Goal: Transaction & Acquisition: Donate

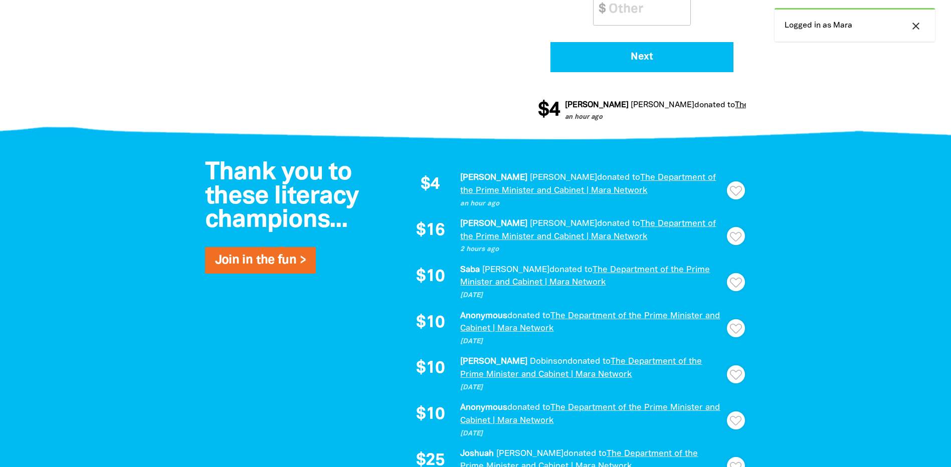
scroll to position [658, 0]
click at [304, 377] on div "Thank you to these literacy champions... Join in the fun > $4 [PERSON_NAME] don…" at bounding box center [476, 409] width 602 height 537
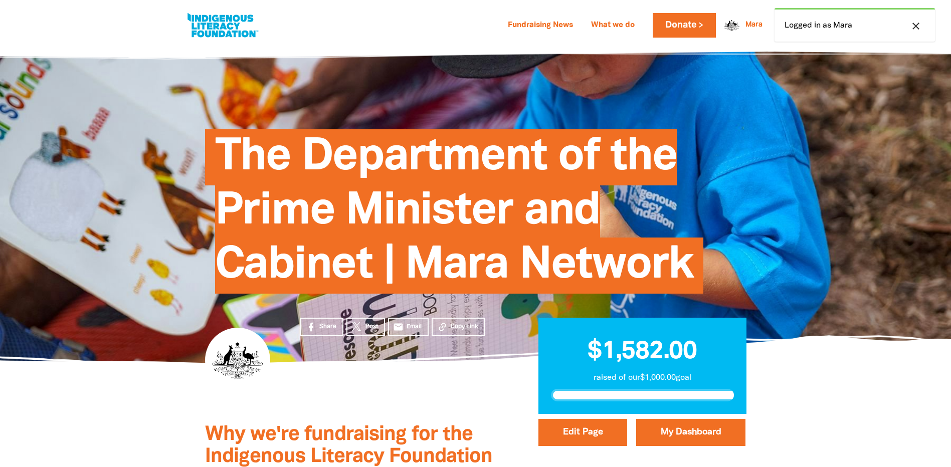
scroll to position [658, 0]
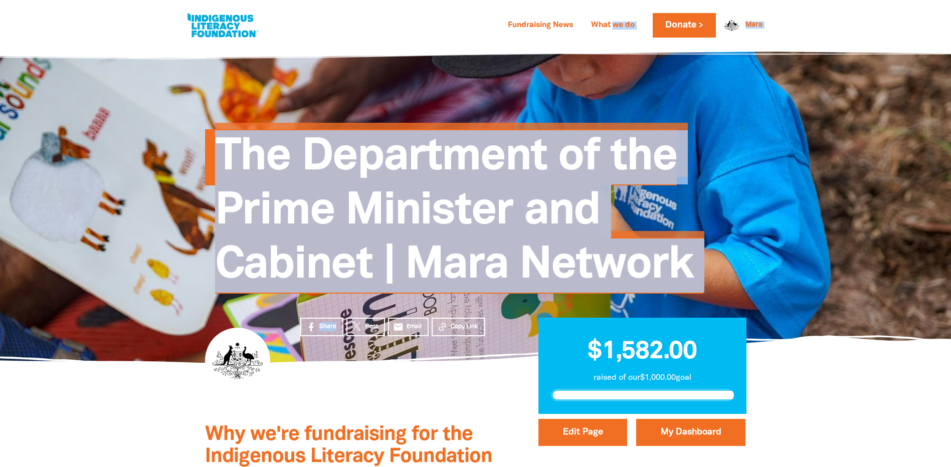
drag, startPoint x: 335, startPoint y: 388, endPoint x: 596, endPoint y: 2, distance: 466.3
click at [832, 121] on div at bounding box center [475, 204] width 951 height 318
